Goal: Find specific page/section: Find specific page/section

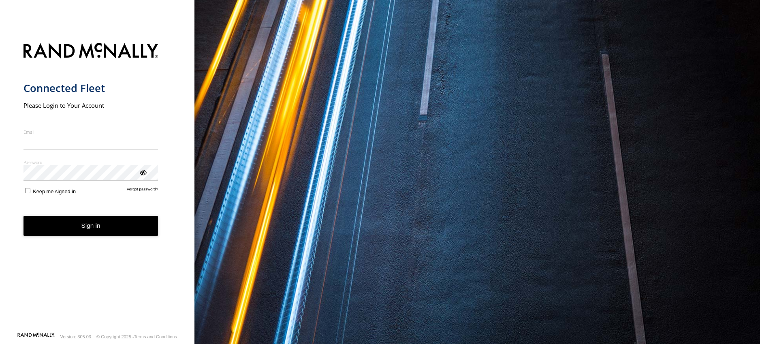
type input "**********"
click at [46, 230] on button "Sign in" at bounding box center [90, 226] width 135 height 20
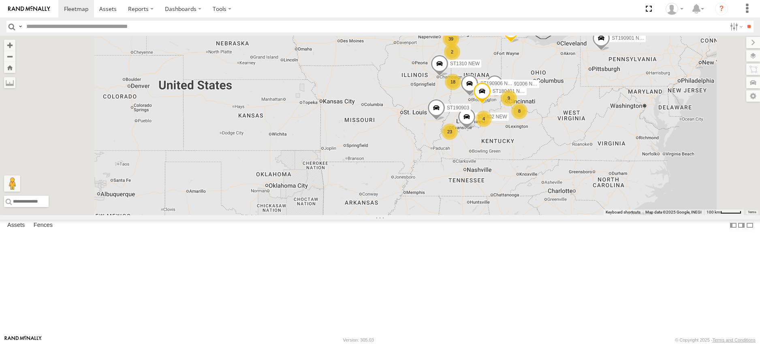
click at [40, 28] on input "text" at bounding box center [374, 27] width 703 height 12
type input "******"
click at [252, 173] on div "ST190704 NEW ST190901 NEW ST181201 NEW 18 2 23 9 39 ST1807 NEW ST1810 GOOD ST19…" at bounding box center [380, 125] width 760 height 179
click at [252, 109] on div "ST190704 NEW ST190901 NEW ST181201 NEW 18 2 23 9 39 ST1807 NEW ST1810 GOOD ST19…" at bounding box center [380, 125] width 760 height 179
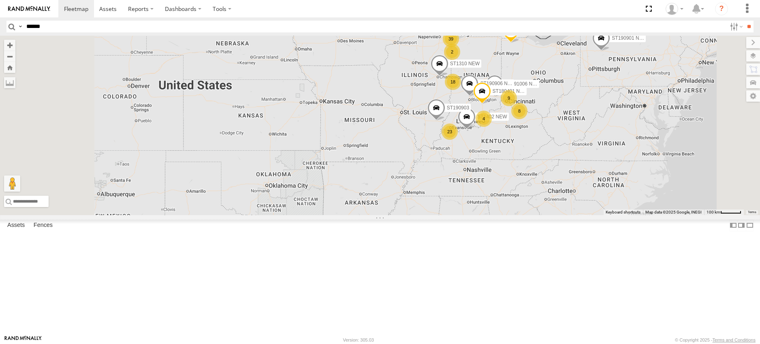
click at [12, 30] on input "button" at bounding box center [11, 27] width 11 height 12
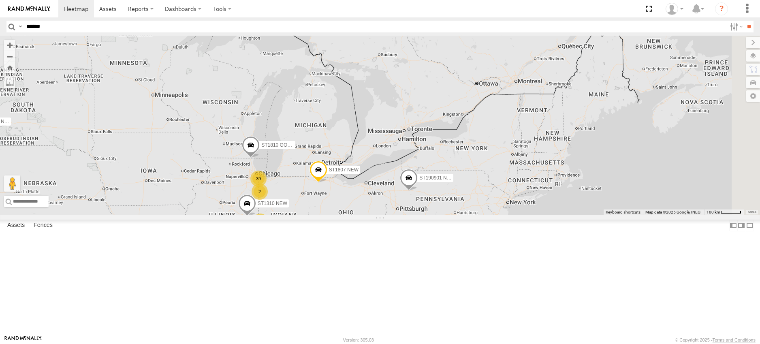
drag, startPoint x: 483, startPoint y: 83, endPoint x: 290, endPoint y: 225, distance: 239.6
click at [290, 215] on div "18 2 23 9 39 ST1807 NEW ST1810 GOOD ST191006 NEW 8 ST1402 NEW 4 ST190906 NEW ST…" at bounding box center [380, 125] width 760 height 179
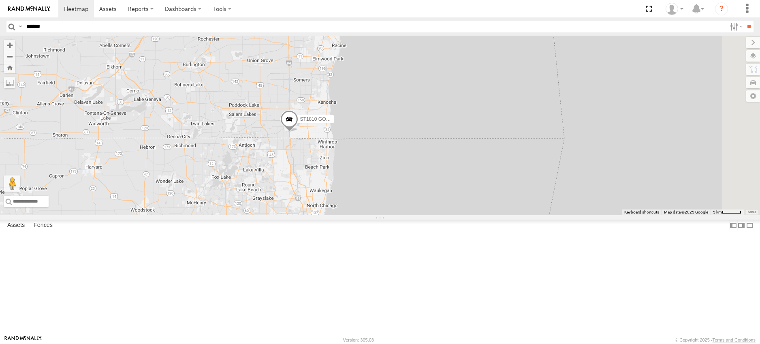
drag, startPoint x: 411, startPoint y: 143, endPoint x: 356, endPoint y: 274, distance: 141.6
click at [356, 215] on div "ST1807 NEW ST1810 GOOD ST191006 NEW ST1402 NEW ST190906 NEW ST1310 NEW ST190903…" at bounding box center [380, 125] width 760 height 179
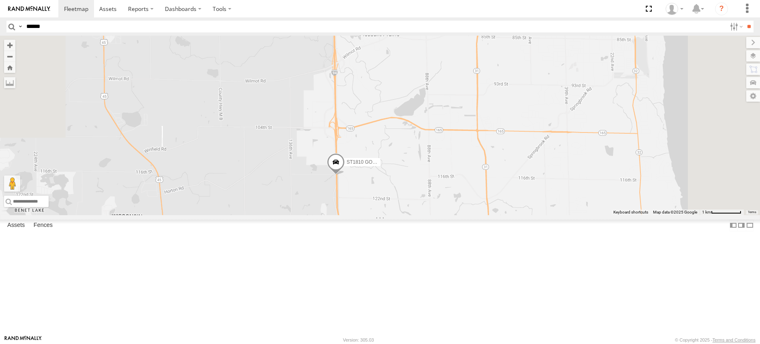
drag, startPoint x: 454, startPoint y: 105, endPoint x: 409, endPoint y: 291, distance: 191.4
click at [409, 215] on div "ST1807 NEW ST1810 GOOD ST191006 NEW ST1402 NEW ST190906 NEW ST1310 NEW ST190903…" at bounding box center [380, 125] width 760 height 179
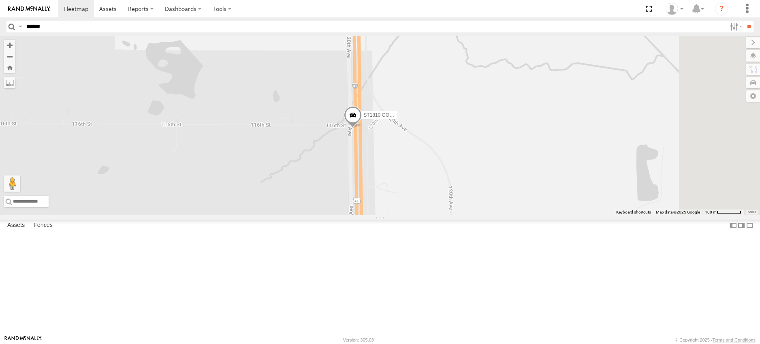
drag, startPoint x: 665, startPoint y: 144, endPoint x: 394, endPoint y: 239, distance: 287.0
click at [394, 215] on div "ST1807 NEW ST1810 GOOD ST191006 NEW ST1402 NEW ST190906 NEW ST1310 NEW ST190903…" at bounding box center [380, 125] width 760 height 179
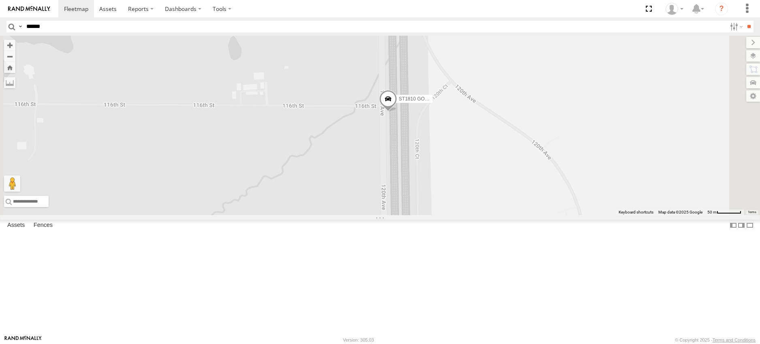
drag, startPoint x: 499, startPoint y: 156, endPoint x: 431, endPoint y: 217, distance: 91.5
click at [431, 215] on div "ST1807 NEW ST1810 GOOD ST191006 NEW ST1402 NEW ST190906 NEW ST1310 NEW ST190903…" at bounding box center [380, 125] width 760 height 179
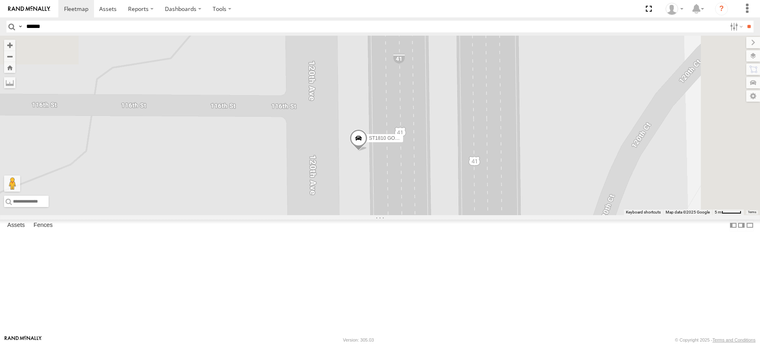
drag, startPoint x: 472, startPoint y: 106, endPoint x: 439, endPoint y: 262, distance: 159.7
click at [439, 215] on div "ST1807 NEW ST1810 GOOD ST191006 NEW ST1402 NEW ST190906 NEW ST1310 NEW ST190903…" at bounding box center [380, 125] width 760 height 179
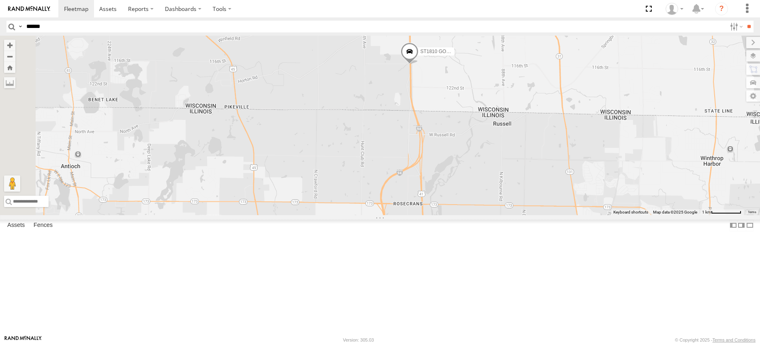
drag, startPoint x: 482, startPoint y: 234, endPoint x: 471, endPoint y: 151, distance: 83.8
click at [471, 151] on div "ST1807 NEW ST1810 GOOD ST191006 NEW ST1402 NEW ST190906 NEW ST1310 NEW ST190903…" at bounding box center [380, 125] width 760 height 179
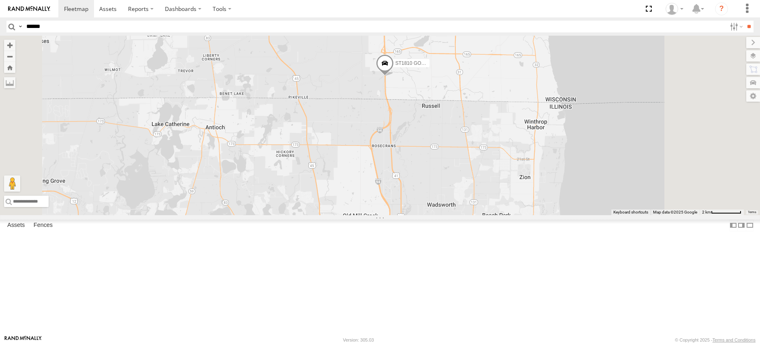
drag, startPoint x: 379, startPoint y: 7, endPoint x: 430, endPoint y: 9, distance: 51.1
click at [430, 9] on section "Dashboards ?" at bounding box center [407, 8] width 699 height 17
drag, startPoint x: 330, startPoint y: 9, endPoint x: 358, endPoint y: 9, distance: 28.4
click at [358, 9] on section "Dashboards ?" at bounding box center [407, 8] width 699 height 17
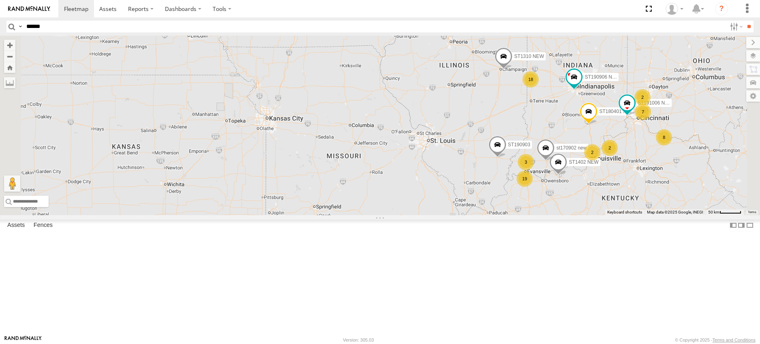
drag, startPoint x: 514, startPoint y: 135, endPoint x: 437, endPoint y: 135, distance: 77.0
click at [440, 135] on div "ST1810 GOOD ST1807 NEW ST1402 NEW ST190906 NEW ST1310 NEW ST190903 ST190704 NEW…" at bounding box center [380, 125] width 760 height 179
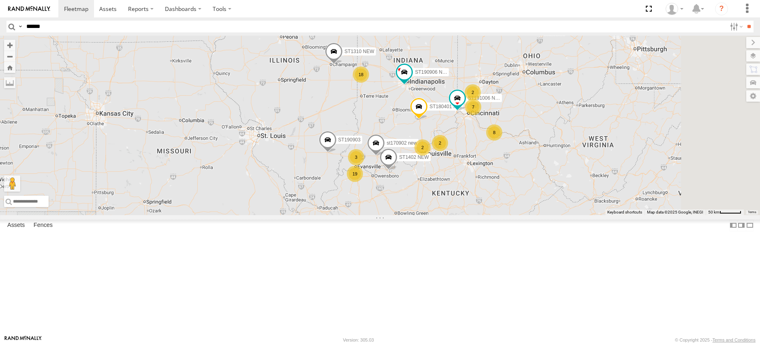
drag, startPoint x: 416, startPoint y: 163, endPoint x: 358, endPoint y: 157, distance: 57.9
click at [358, 157] on div "ST1810 GOOD ST1807 NEW ST1402 NEW ST190906 NEW ST1310 NEW ST190903 ST190704 NEW…" at bounding box center [380, 125] width 760 height 179
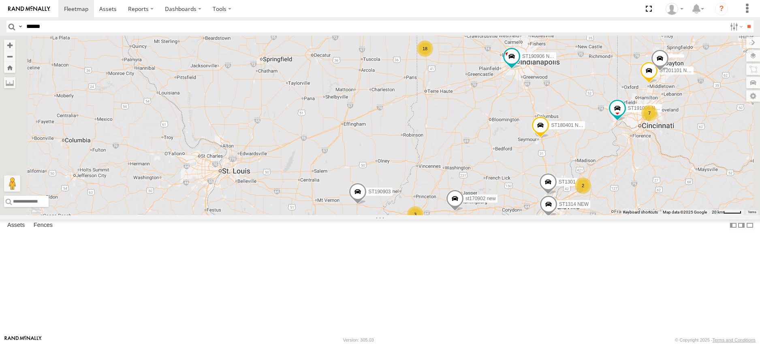
click at [32, 24] on input "******" at bounding box center [374, 27] width 703 height 12
click at [38, 25] on input "******" at bounding box center [374, 27] width 703 height 12
type input "******"
click at [744, 21] on input "**" at bounding box center [748, 27] width 9 height 12
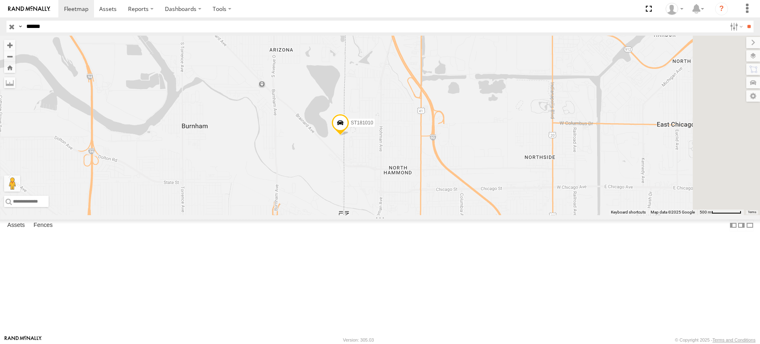
drag, startPoint x: 467, startPoint y: 207, endPoint x: 424, endPoint y: 219, distance: 44.7
click at [424, 215] on div "ST181010" at bounding box center [380, 125] width 760 height 179
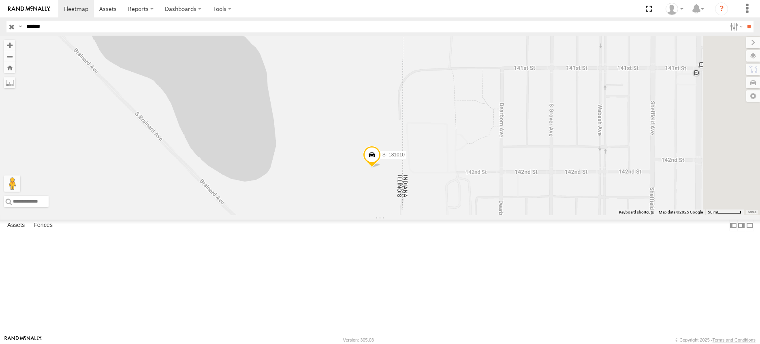
drag, startPoint x: 493, startPoint y: 84, endPoint x: 417, endPoint y: 283, distance: 212.9
click at [417, 215] on div "ST181010" at bounding box center [380, 125] width 760 height 179
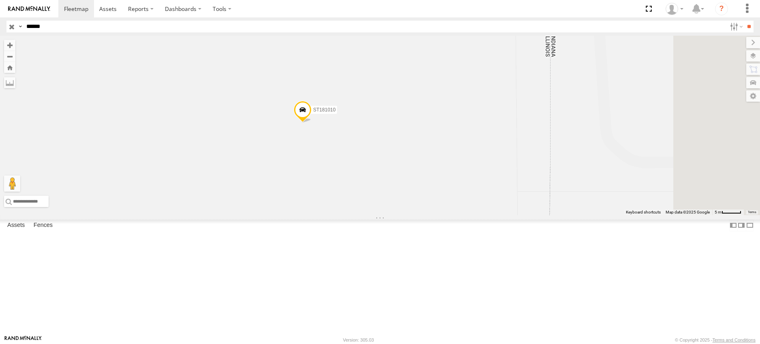
drag, startPoint x: 648, startPoint y: 157, endPoint x: 369, endPoint y: 213, distance: 284.7
click at [369, 213] on div "ST181010" at bounding box center [380, 125] width 760 height 179
